Goal: Information Seeking & Learning: Find specific fact

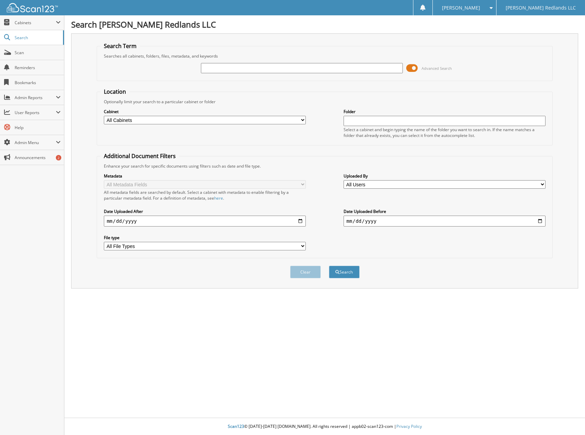
click at [224, 71] on input "text" at bounding box center [301, 68] width 201 height 10
click at [210, 69] on input "text" at bounding box center [301, 68] width 201 height 10
type input "r220861"
click at [329, 265] on button "Search" at bounding box center [344, 271] width 31 height 13
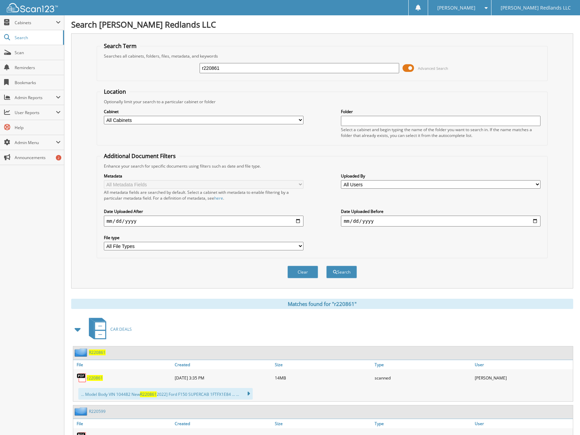
click at [99, 378] on span "r220861" at bounding box center [95, 378] width 16 height 6
drag, startPoint x: 230, startPoint y: 69, endPoint x: 92, endPoint y: 62, distance: 138.0
click at [92, 62] on div "Search Term Searches all cabinets, folders, files, metadata, and keywords r2208…" at bounding box center [322, 160] width 502 height 255
type input "222508"
click at [326, 265] on button "Search" at bounding box center [341, 271] width 31 height 13
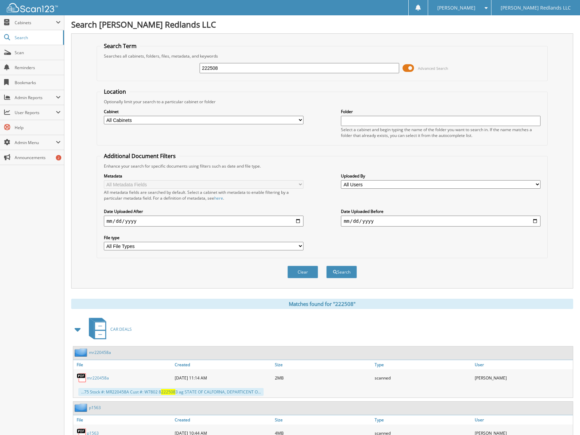
drag, startPoint x: 226, startPoint y: 68, endPoint x: 139, endPoint y: 65, distance: 86.9
click at [139, 65] on div "222508 Advanced Search" at bounding box center [321, 68] width 443 height 18
click at [220, 69] on input "222508" at bounding box center [298, 68] width 199 height 10
drag, startPoint x: 220, startPoint y: 66, endPoint x: 148, endPoint y: 63, distance: 71.5
click at [150, 62] on div "222508 Advanced Search" at bounding box center [321, 68] width 443 height 18
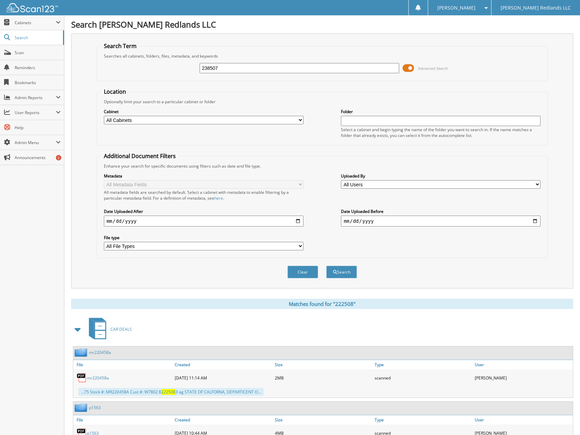
type input "238507"
click at [326, 265] on button "Search" at bounding box center [341, 271] width 31 height 13
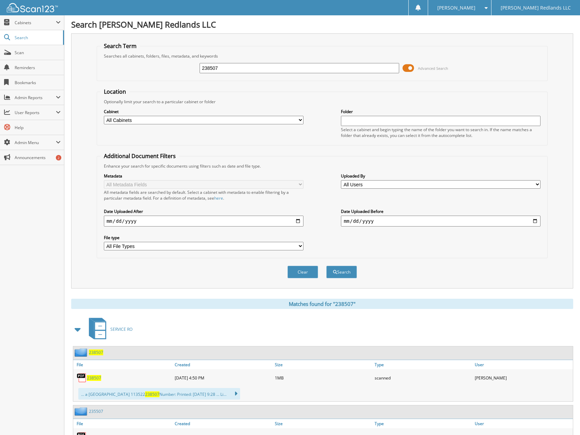
click at [98, 379] on span "238507" at bounding box center [94, 378] width 14 height 6
drag, startPoint x: 149, startPoint y: 71, endPoint x: 106, endPoint y: 72, distance: 43.2
click at [106, 72] on div "238507 Advanced Search" at bounding box center [321, 68] width 443 height 18
type input "260277"
click at [326, 265] on button "Search" at bounding box center [341, 271] width 31 height 13
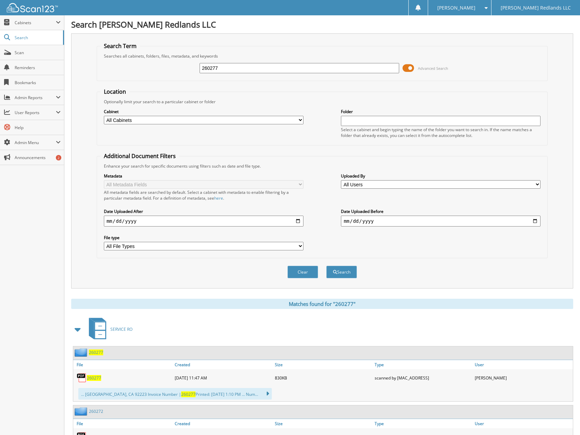
click at [94, 380] on span "260277" at bounding box center [94, 378] width 14 height 6
drag, startPoint x: 232, startPoint y: 70, endPoint x: 83, endPoint y: 40, distance: 151.9
click at [86, 41] on div "Search Term Searches all cabinets, folders, files, metadata, and keywords 26027…" at bounding box center [322, 160] width 502 height 255
type input "277272"
click at [326, 265] on button "Search" at bounding box center [341, 271] width 31 height 13
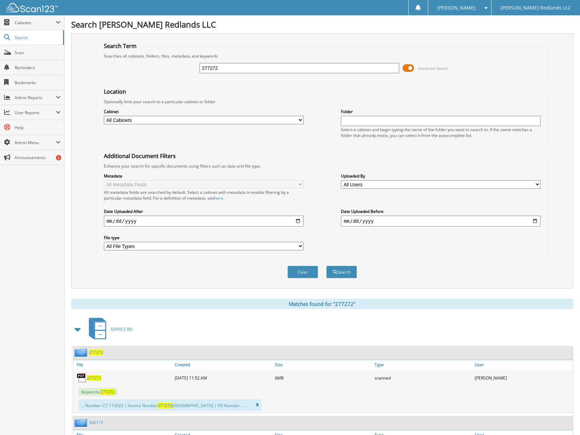
click at [96, 377] on span "277272" at bounding box center [94, 378] width 14 height 6
drag, startPoint x: 233, startPoint y: 70, endPoint x: 181, endPoint y: 68, distance: 51.4
click at [181, 68] on div "277272 Advanced Search" at bounding box center [321, 68] width 443 height 18
type input "306115"
click at [326, 265] on button "Search" at bounding box center [341, 271] width 31 height 13
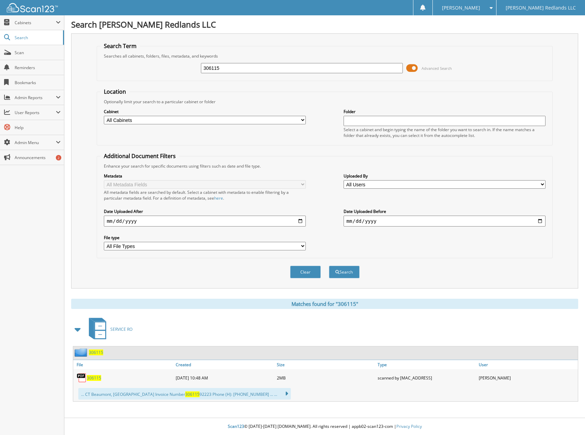
click at [94, 379] on span "306115" at bounding box center [94, 378] width 14 height 6
drag, startPoint x: 228, startPoint y: 68, endPoint x: 160, endPoint y: 64, distance: 67.5
click at [162, 64] on div "306115 Advanced Search" at bounding box center [324, 68] width 448 height 18
type input "308461"
click at [329, 265] on button "Search" at bounding box center [344, 271] width 31 height 13
